Goal: Transaction & Acquisition: Subscribe to service/newsletter

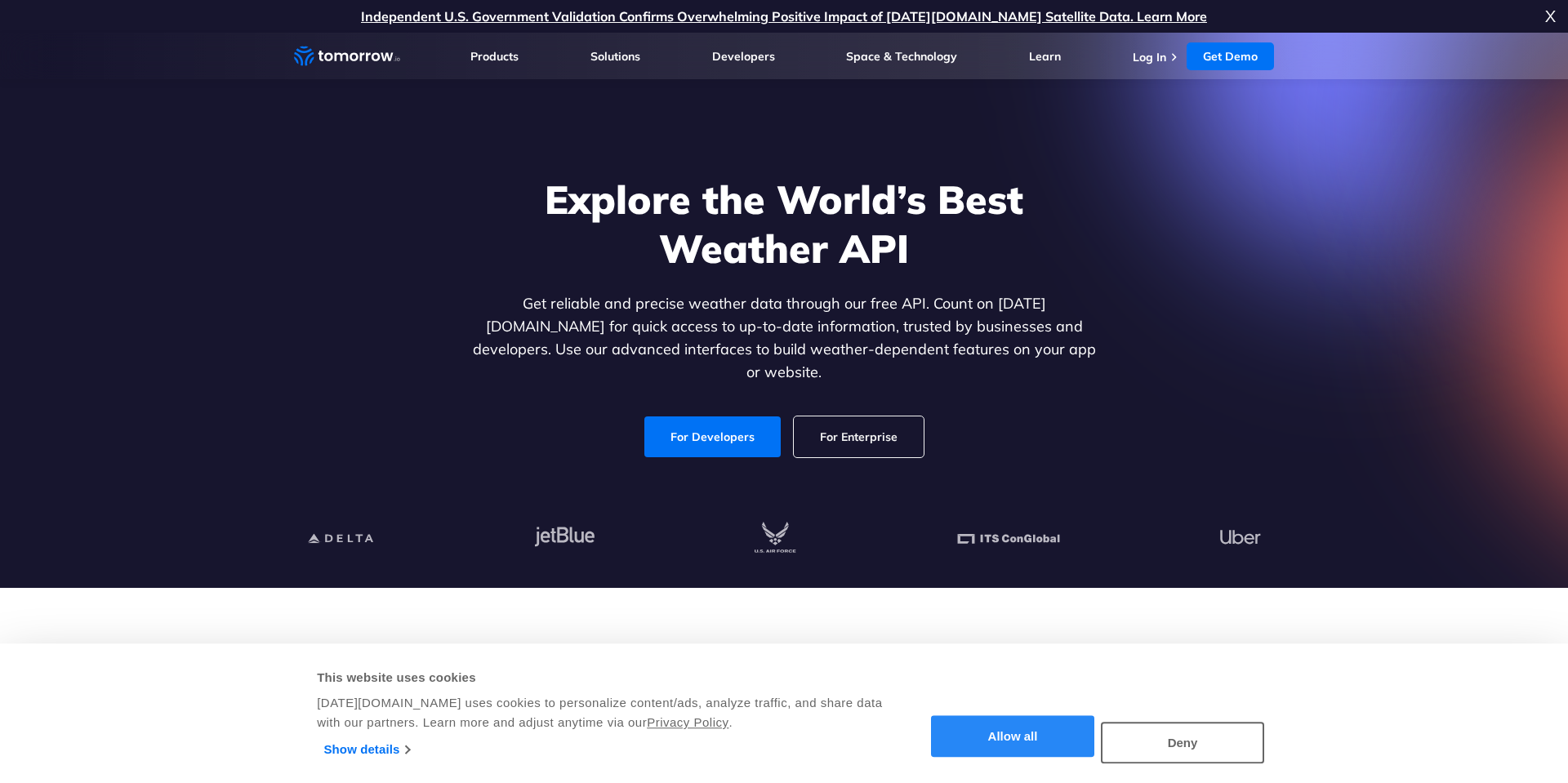
click at [1005, 736] on button "Allow all" at bounding box center [1013, 737] width 163 height 42
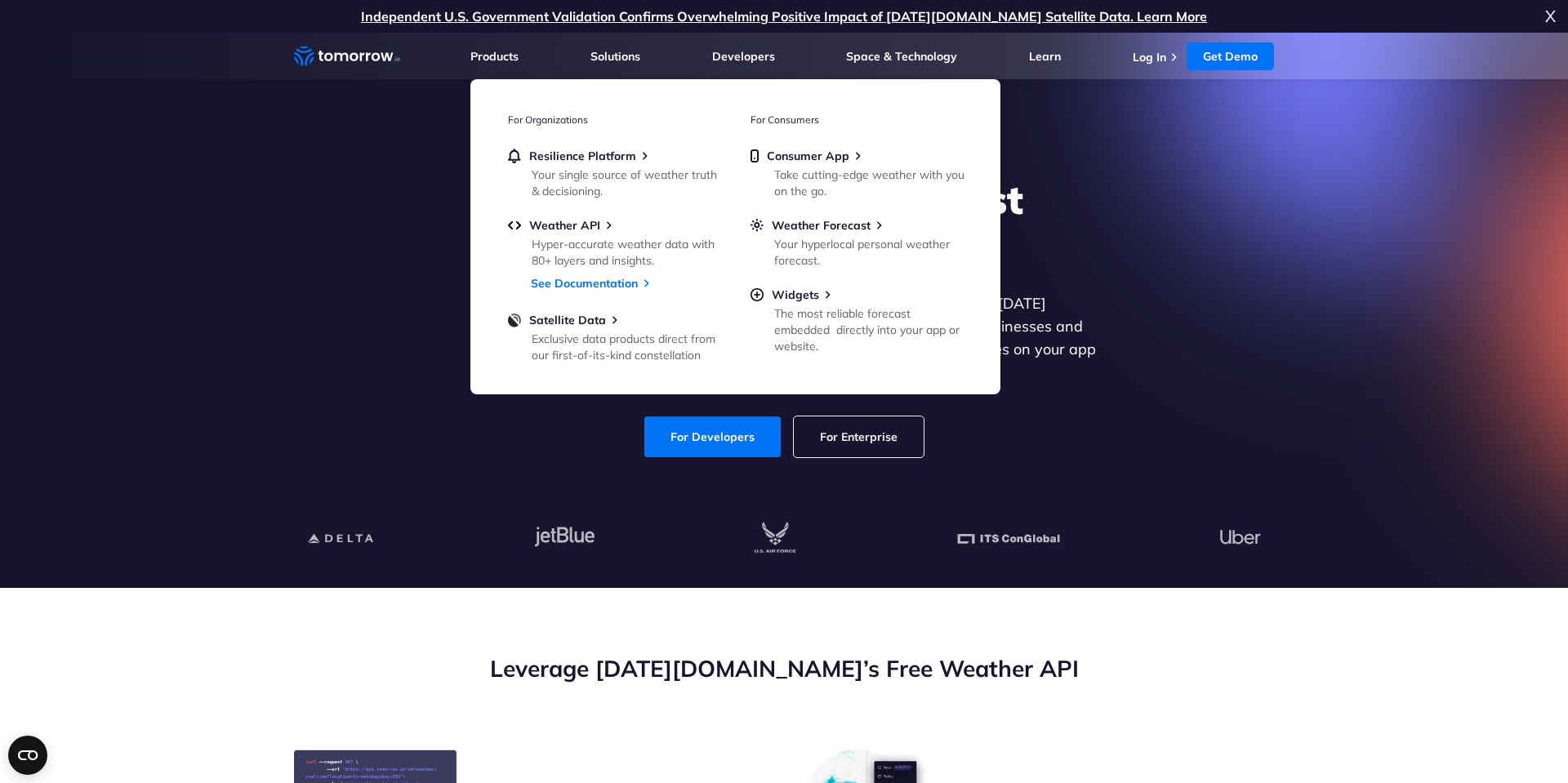
click at [205, 308] on section "Explore the World’s Best Weather API Get reliable and precise weather data thro…" at bounding box center [784, 310] width 1568 height 555
click at [1468, 250] on section "Explore the World’s Best Weather API Get reliable and precise weather data thro…" at bounding box center [784, 310] width 1568 height 555
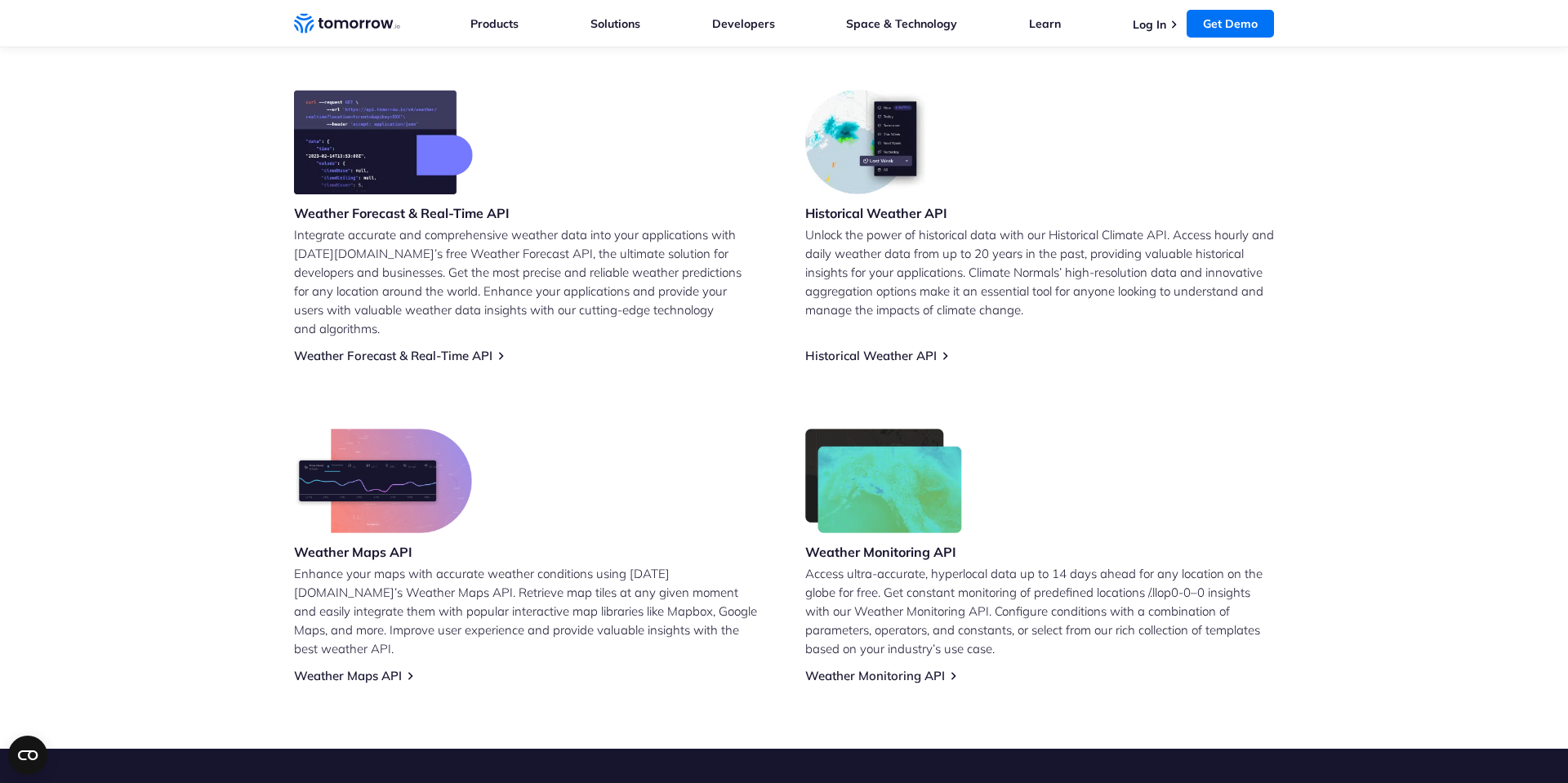
scroll to position [648, 0]
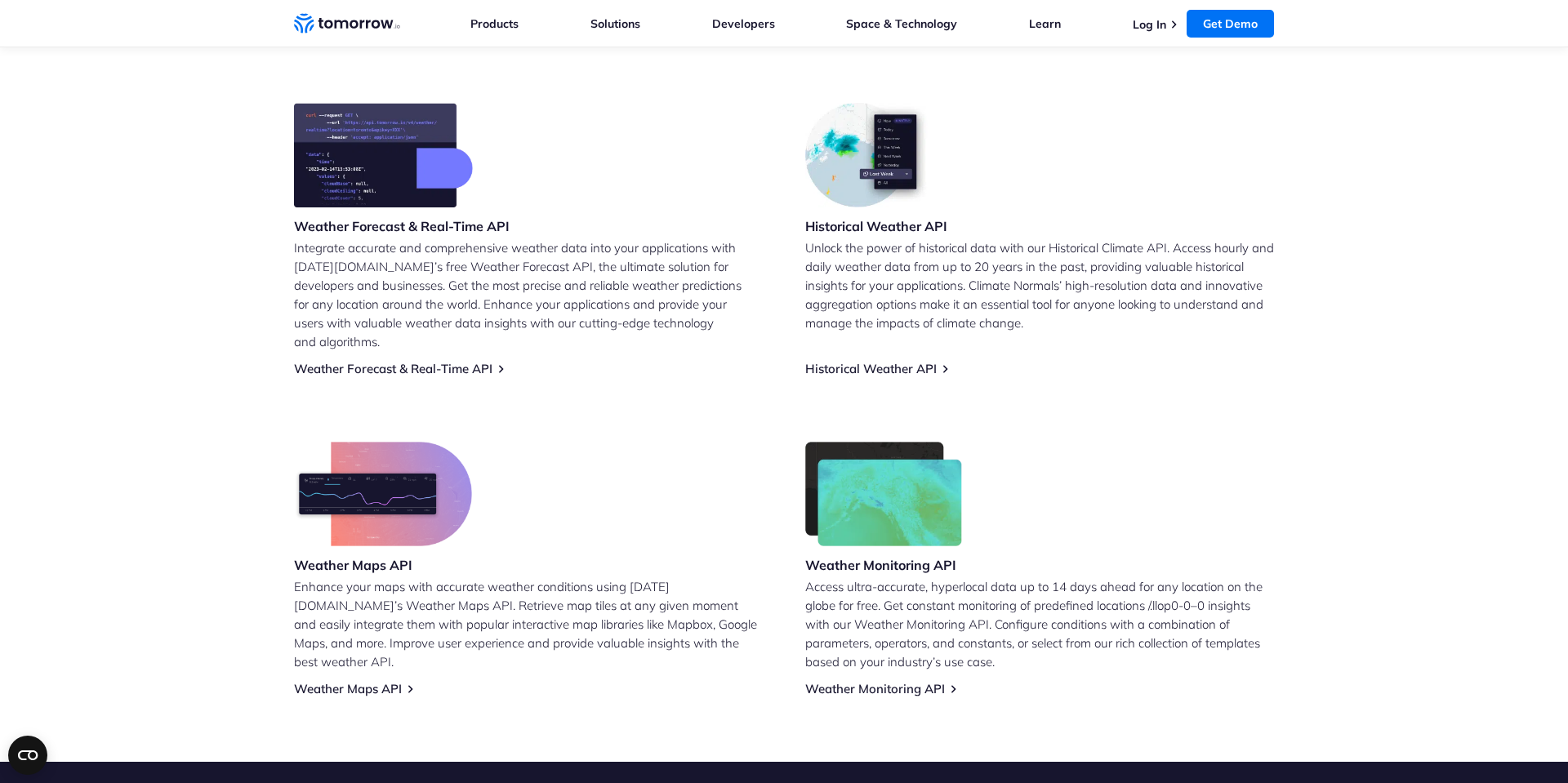
click at [454, 339] on div "Weather Forecast & Real-Time API Integrate accurate and comprehensive weather d…" at bounding box center [529, 240] width 469 height 274
click at [453, 361] on link "Weather Forecast & Real-Time API" at bounding box center [394, 369] width 199 height 15
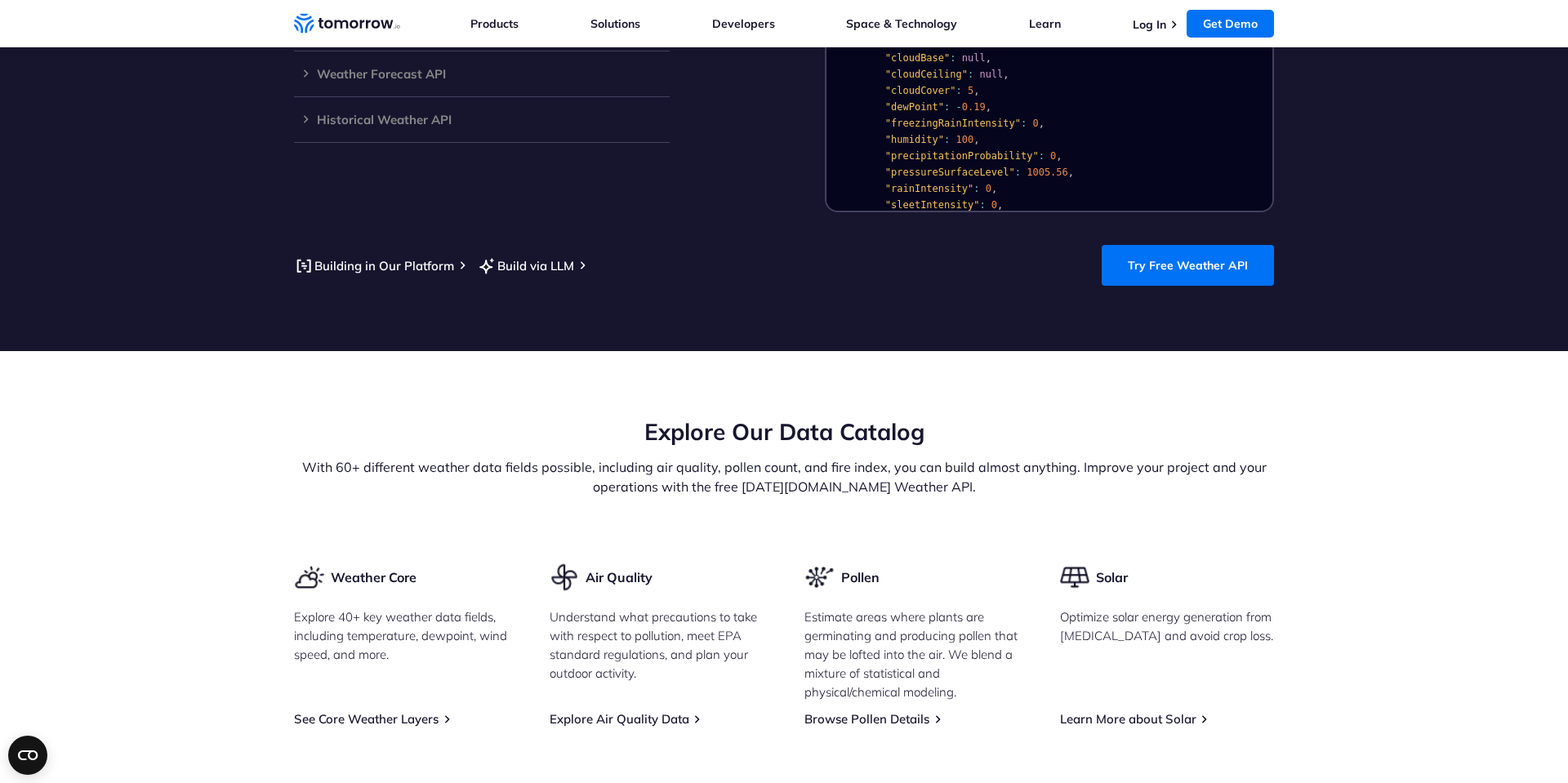
scroll to position [1705, 0]
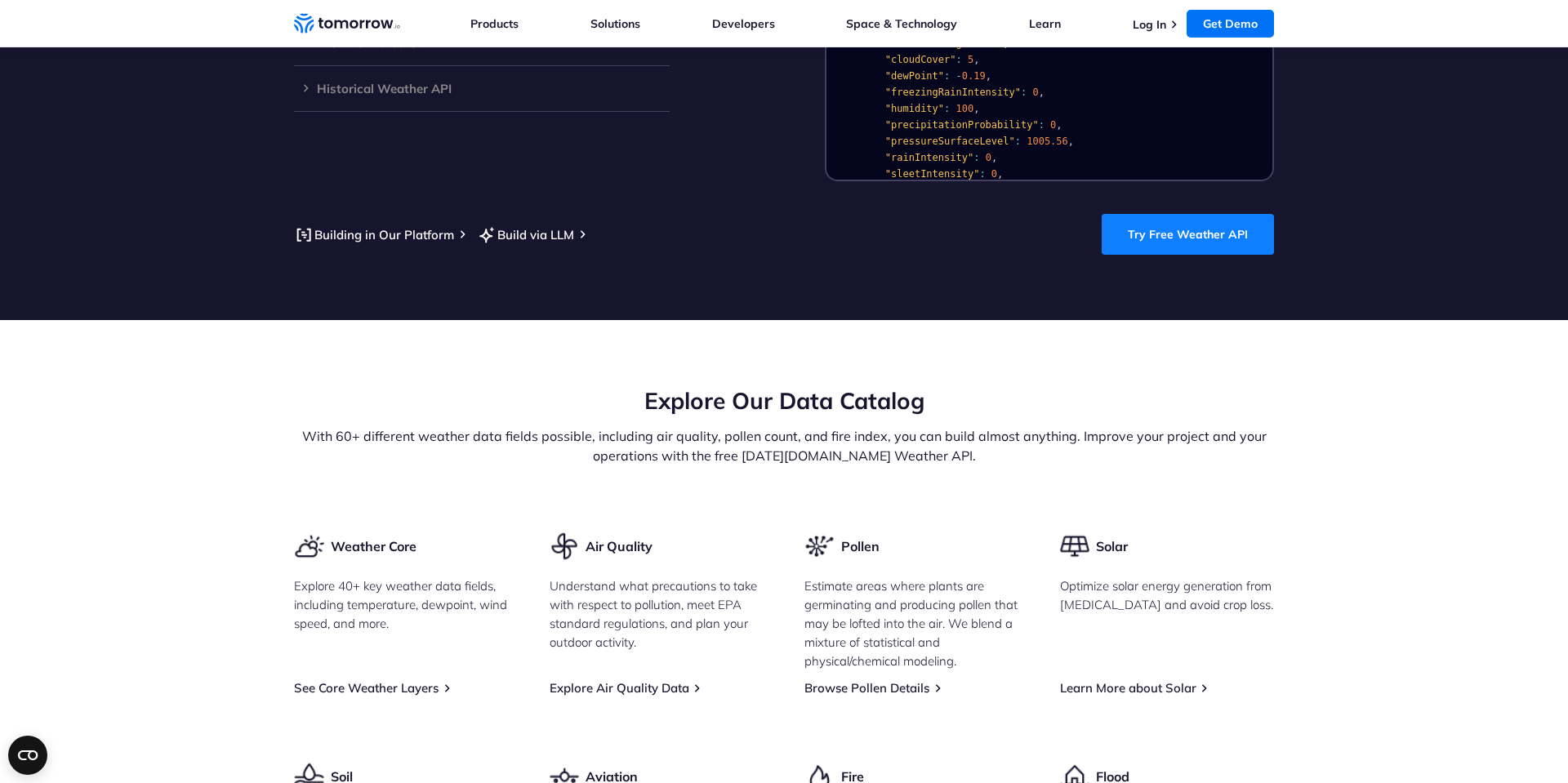
click at [1192, 222] on link "Try Free Weather API" at bounding box center [1187, 234] width 172 height 41
